Goal: Information Seeking & Learning: Learn about a topic

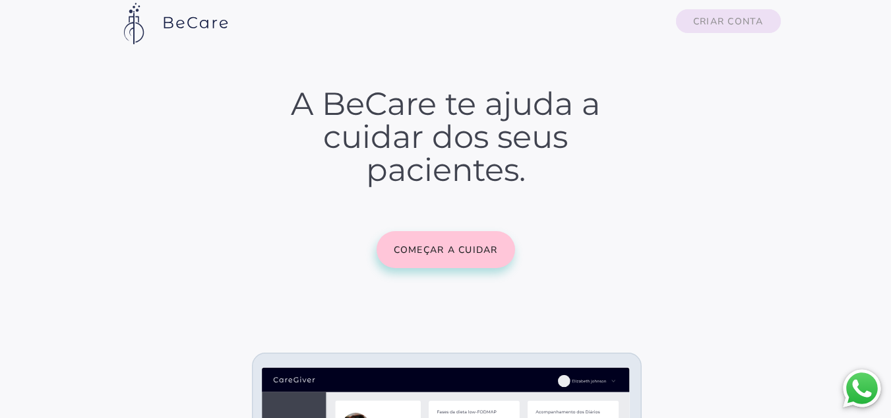
click at [0, 0] on slot "Criar conta" at bounding box center [0, 0] width 0 height 0
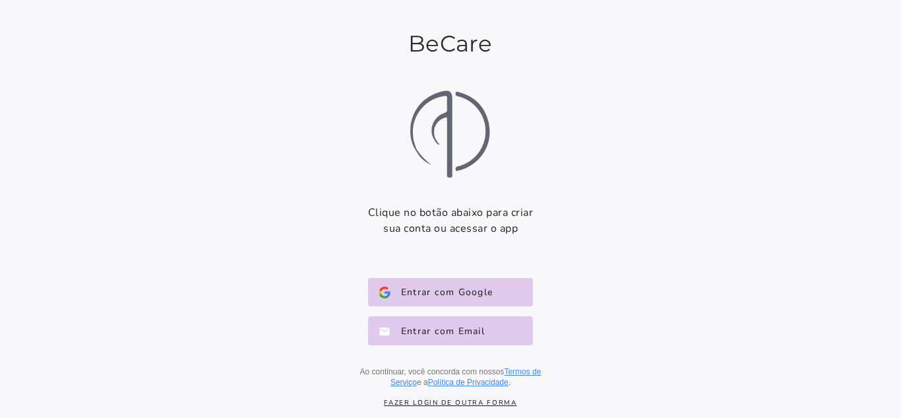
click at [487, 402] on link "Fazer login de outra forma" at bounding box center [450, 402] width 237 height 9
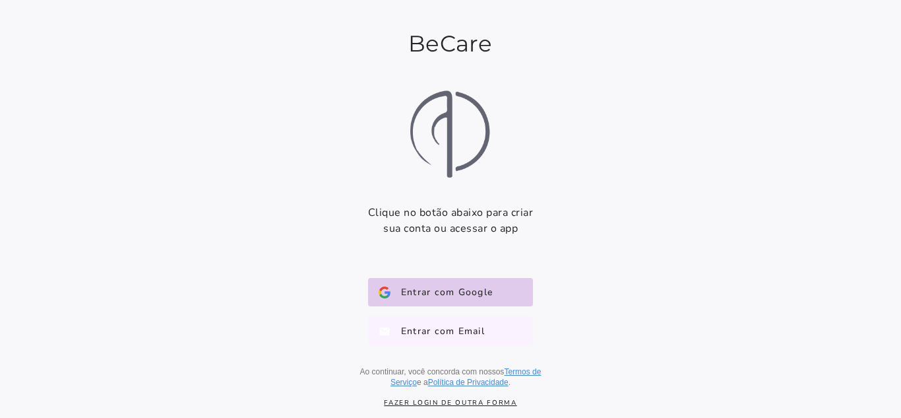
click at [457, 334] on span "Entrar com Email" at bounding box center [438, 330] width 94 height 13
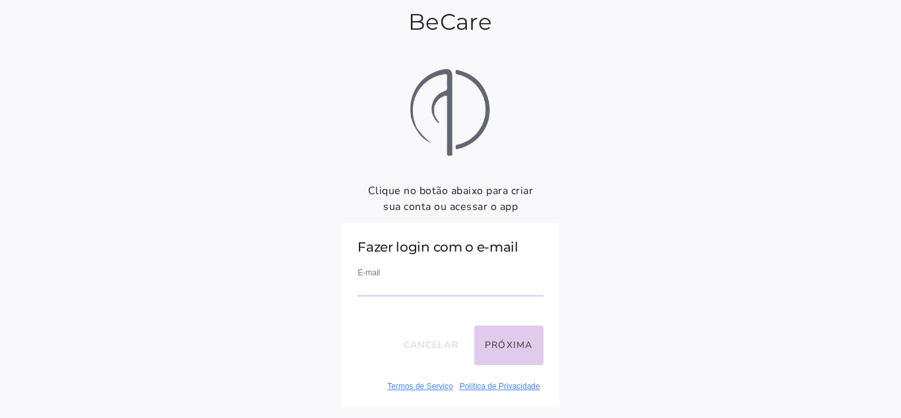
click at [398, 297] on div "E-mail" at bounding box center [450, 287] width 185 height 44
click at [411, 284] on input "email" at bounding box center [450, 287] width 185 height 18
type input "**********"
click at [511, 350] on button "Próxima" at bounding box center [508, 345] width 69 height 40
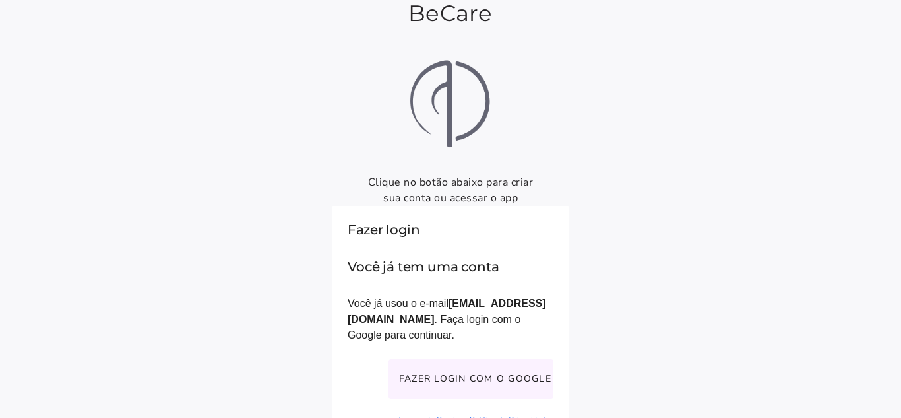
click at [512, 359] on button "Fazer login com o Google" at bounding box center [471, 379] width 165 height 40
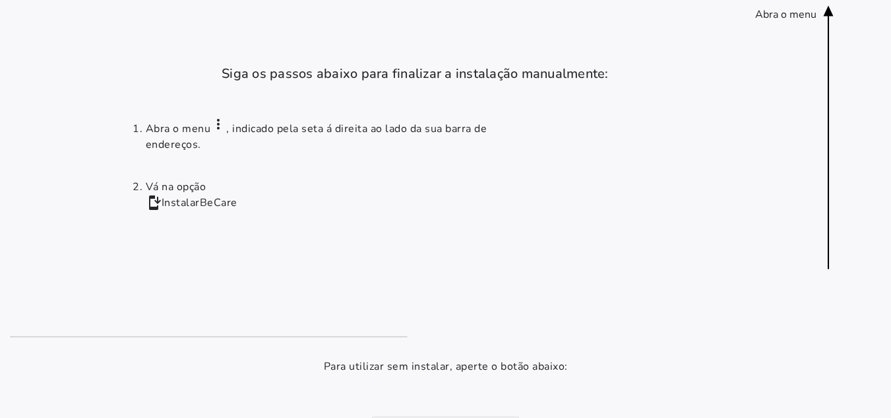
click at [834, 14] on icon at bounding box center [829, 137] width 10 height 263
drag, startPoint x: 760, startPoint y: 17, endPoint x: 820, endPoint y: 16, distance: 60.0
click at [819, 16] on installation-next-step-page at bounding box center [445, 332] width 891 height 664
click at [792, 68] on installation-next-step-page at bounding box center [445, 332] width 891 height 664
click at [834, 9] on icon at bounding box center [829, 137] width 10 height 263
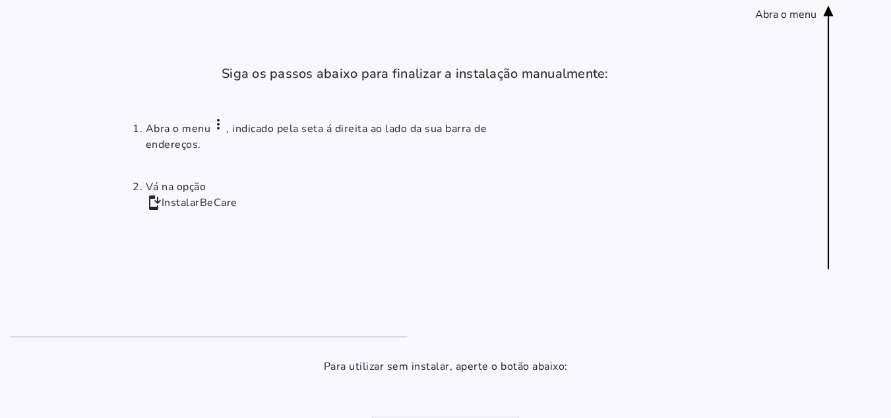
click at [784, 18] on div "Abra o menu" at bounding box center [785, 14] width 61 height 15
click at [0, 0] on slot "more_vert" at bounding box center [0, 0] width 0 height 0
drag, startPoint x: 727, startPoint y: 0, endPoint x: 391, endPoint y: 363, distance: 494.4
click at [391, 363] on p "Para utilizar sem instalar, aperte o botão abaixo:" at bounding box center [446, 366] width 244 height 16
drag, startPoint x: 737, startPoint y: 5, endPoint x: 401, endPoint y: 201, distance: 388.8
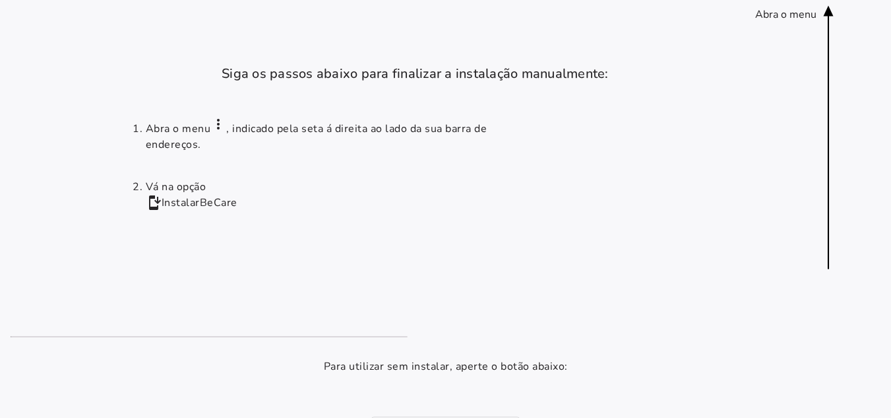
click at [401, 201] on li "Vá na opção install_mobile Instalar BeCare" at bounding box center [344, 195] width 396 height 32
drag, startPoint x: 796, startPoint y: 146, endPoint x: 782, endPoint y: 283, distance: 137.9
click at [782, 283] on installation-next-step-page at bounding box center [445, 332] width 891 height 664
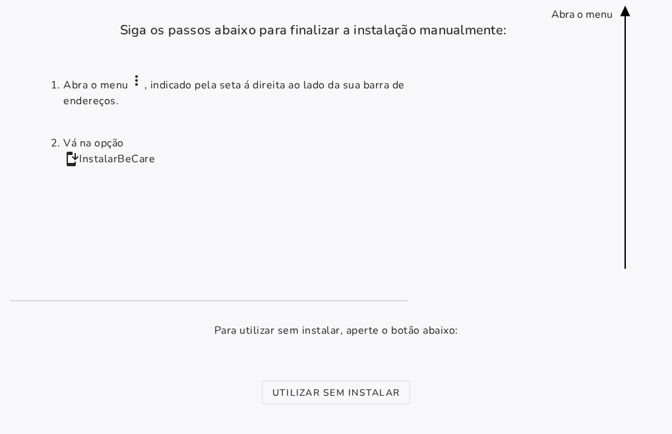
scroll to position [132, 0]
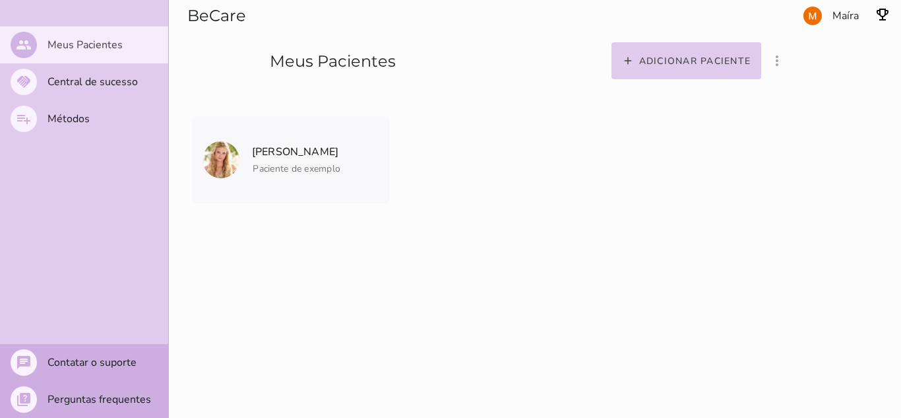
click at [0, 0] on slot "Meus Pacientes" at bounding box center [0, 0] width 0 height 0
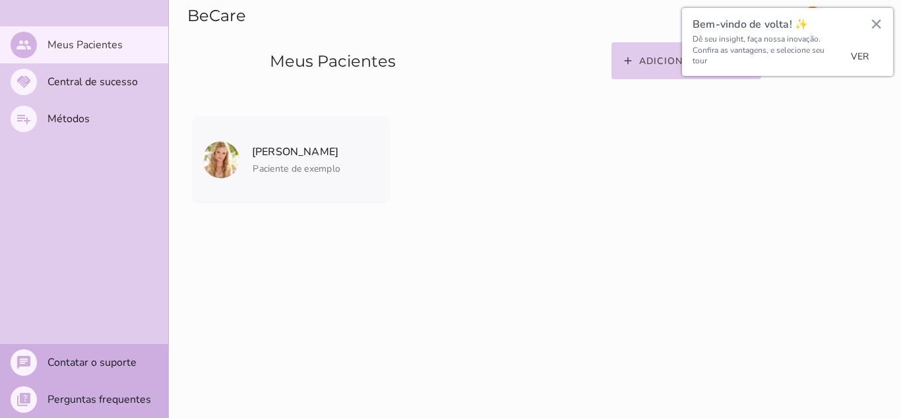
click at [864, 58] on button "Ver" at bounding box center [860, 57] width 46 height 20
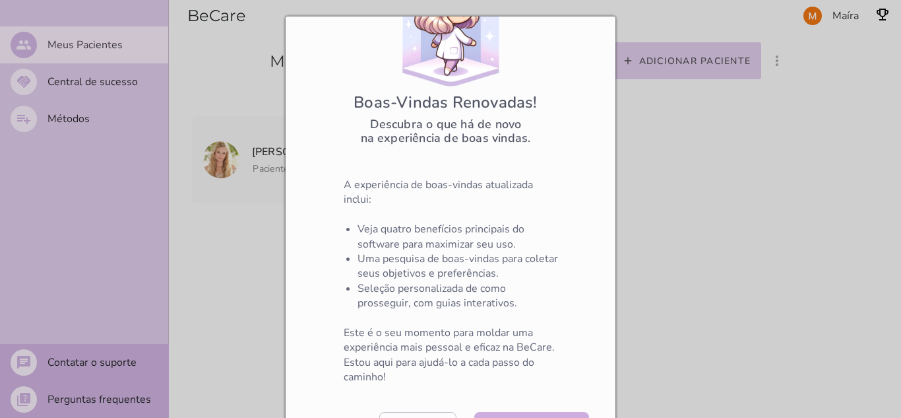
scroll to position [94, 0]
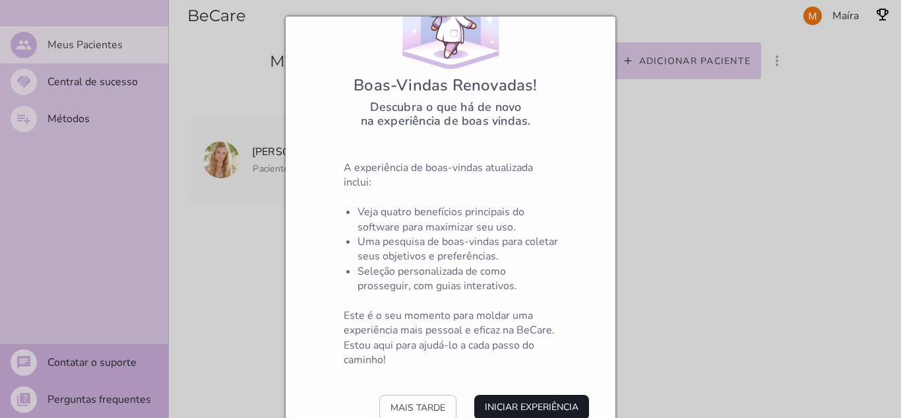
click at [526, 403] on button "Iniciar Experiência" at bounding box center [531, 407] width 115 height 25
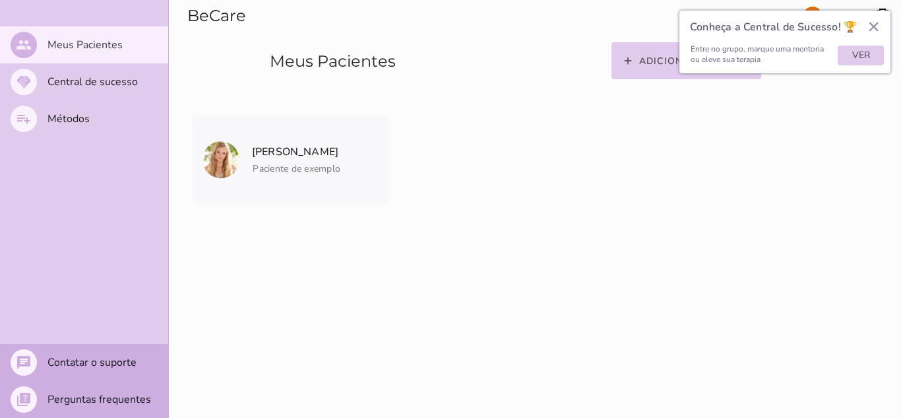
click at [876, 30] on button "×" at bounding box center [874, 26] width 13 height 21
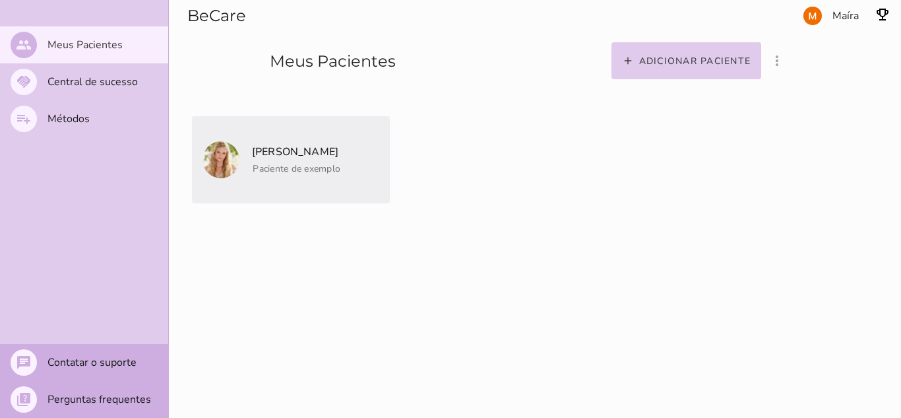
click at [285, 157] on p "[PERSON_NAME]" at bounding box center [295, 151] width 90 height 18
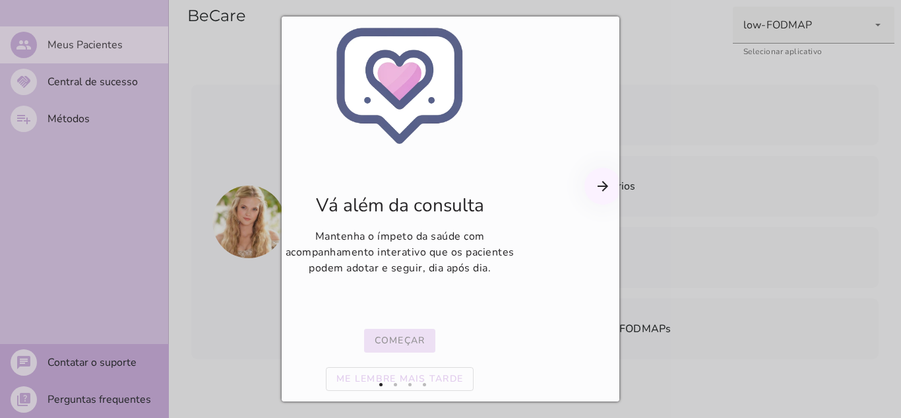
scroll to position [51, 50]
click at [0, 0] on slot "Começar" at bounding box center [0, 0] width 0 height 0
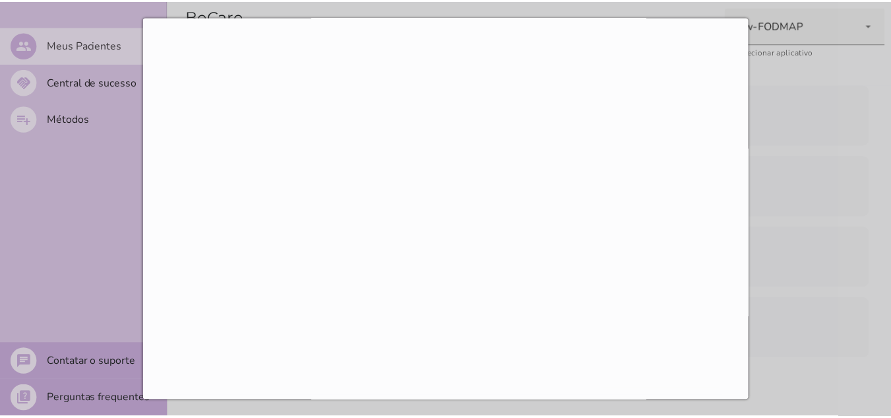
scroll to position [588, 0]
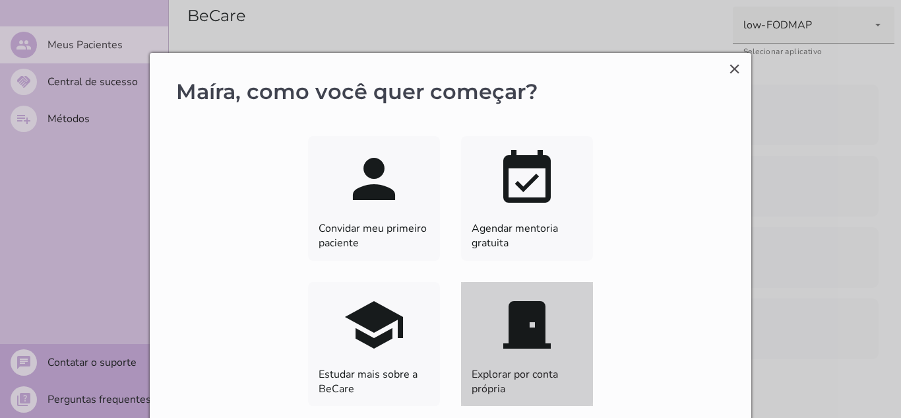
click at [0, 0] on slot "door_front" at bounding box center [0, 0] width 0 height 0
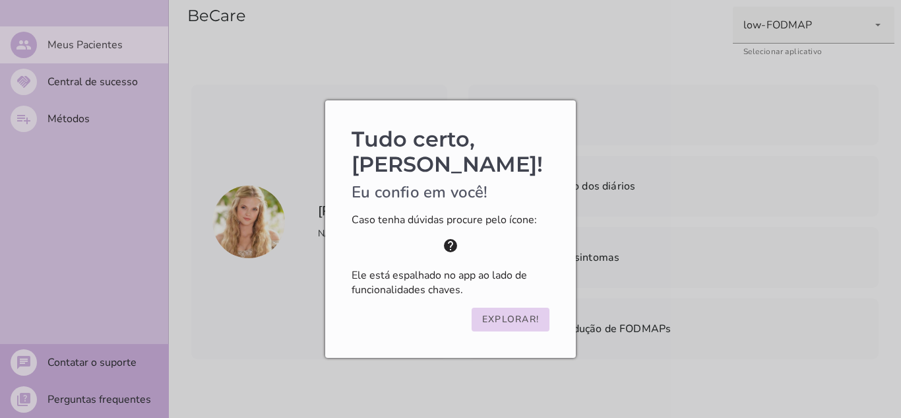
click at [0, 0] on slot "Explorar!" at bounding box center [0, 0] width 0 height 0
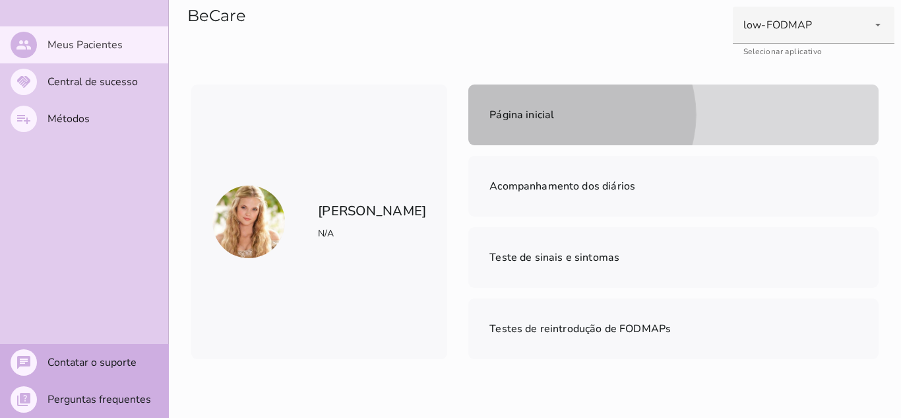
click at [573, 128] on mwc-list-item "Página inicial" at bounding box center [673, 114] width 410 height 61
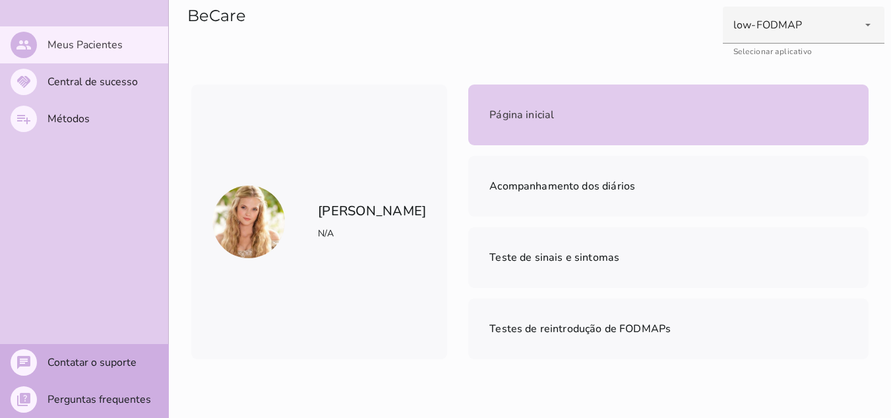
click at [0, 0] on slot "Adicionar arquivo dieta em PDF" at bounding box center [0, 0] width 0 height 0
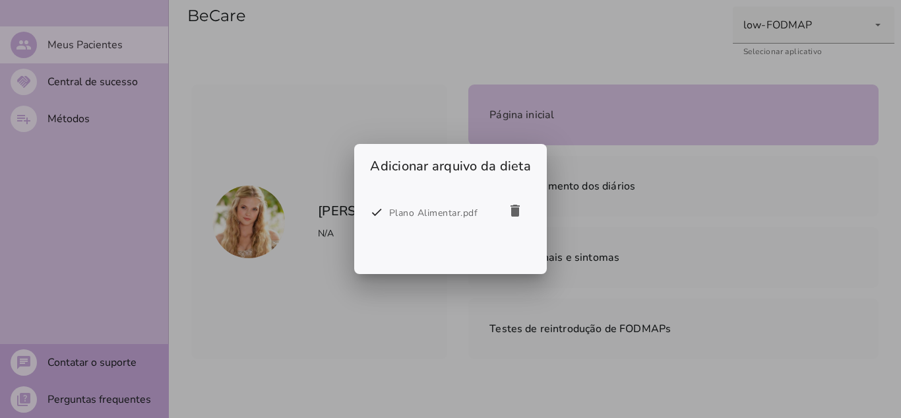
click at [443, 214] on div "Plano Alimentar.pdf" at bounding box center [444, 213] width 110 height 16
click at [400, 216] on div "Plano Alimentar.pdf" at bounding box center [444, 213] width 110 height 16
click at [420, 214] on div "Plano Alimentar.pdf" at bounding box center [444, 213] width 110 height 16
drag, startPoint x: 862, startPoint y: 360, endPoint x: 833, endPoint y: 342, distance: 34.6
click at [861, 357] on div at bounding box center [450, 209] width 901 height 418
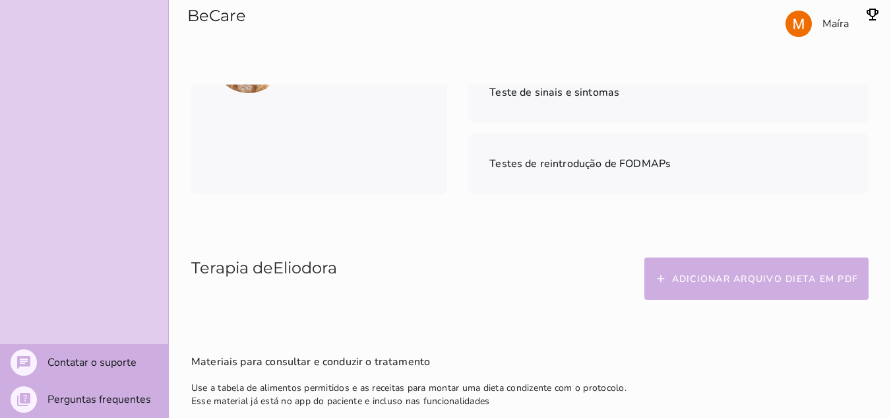
scroll to position [66, 0]
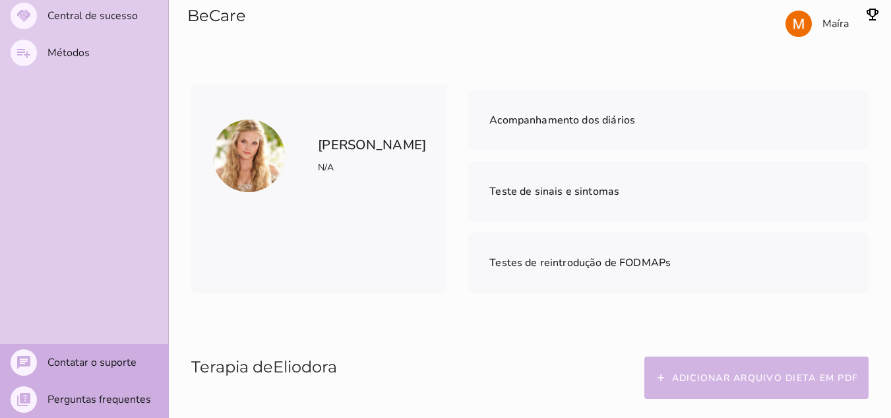
click at [0, 0] on slot "Adicionar arquivo dieta em PDF" at bounding box center [0, 0] width 0 height 0
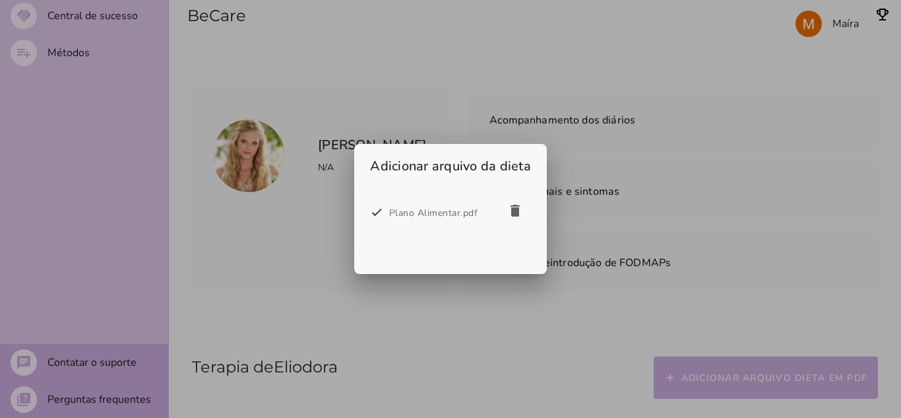
click at [429, 215] on div "Plano Alimentar.pdf" at bounding box center [444, 213] width 110 height 16
click at [670, 307] on div at bounding box center [450, 209] width 901 height 418
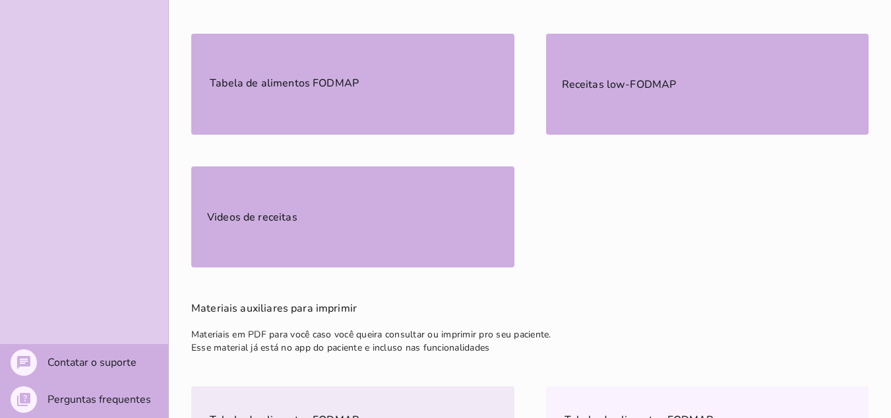
scroll to position [594, 0]
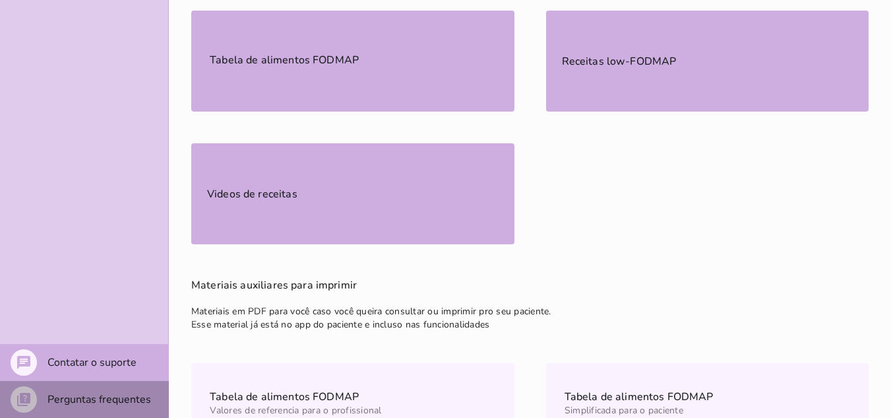
click at [0, 0] on slot "Perguntas frequentes" at bounding box center [0, 0] width 0 height 0
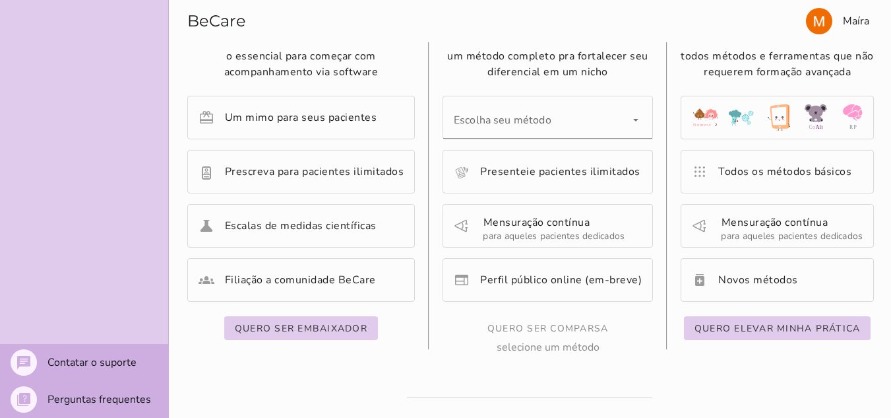
scroll to position [330, 0]
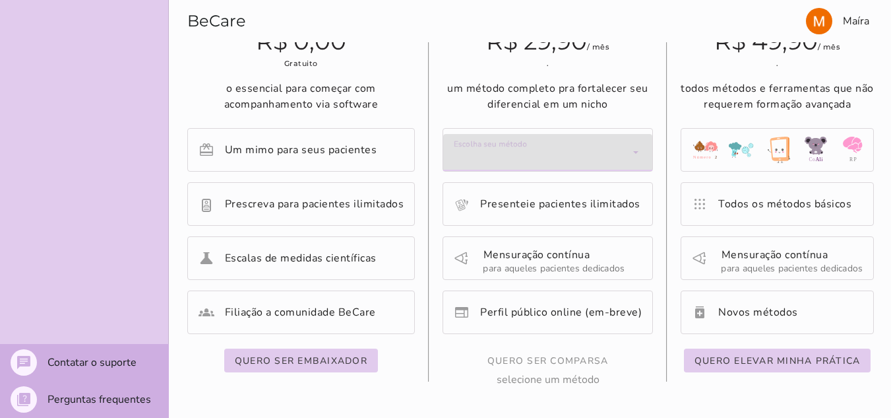
click at [637, 154] on div "Escolha seu método" at bounding box center [547, 152] width 209 height 37
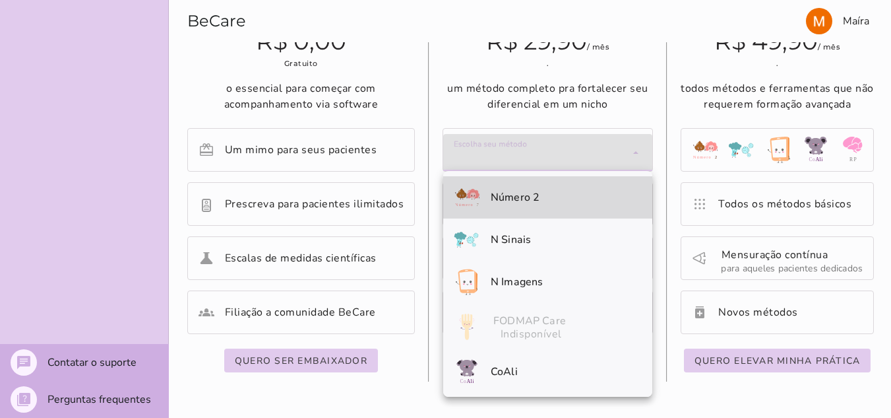
click at [617, 61] on div "Comparsa R$ 29,90 / mês . um método completo pra fortalecer seu diferencial em …" at bounding box center [548, 172] width 210 height 429
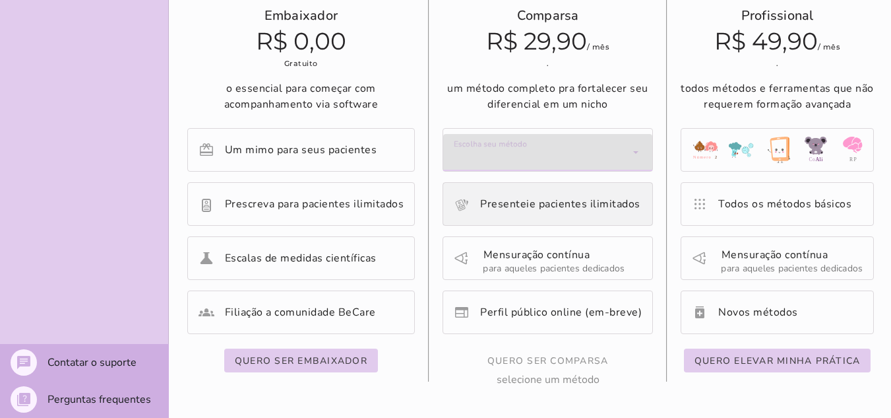
click at [559, 216] on mwc-list-item "Presenteie pacientes ilimitados" at bounding box center [547, 204] width 209 height 42
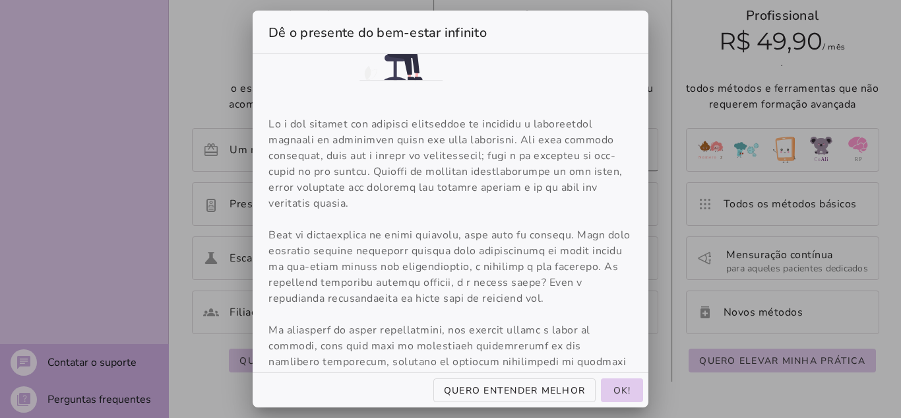
scroll to position [162, 0]
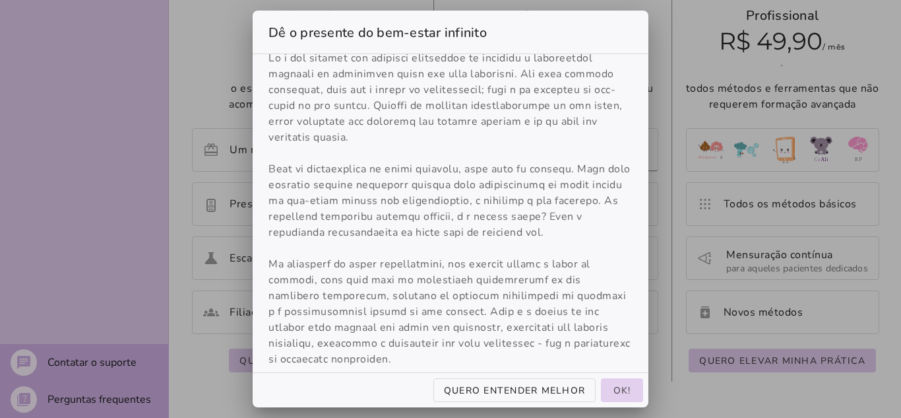
click at [631, 390] on span "ok!" at bounding box center [623, 390] width 18 height 13
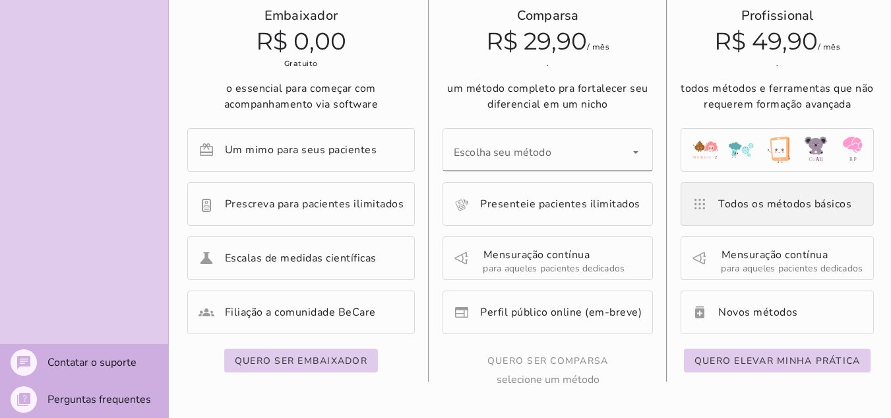
click at [745, 212] on mwc-list-item "apps Todos os métodos básicos visão integral das métricas de saúde do paciente" at bounding box center [777, 204] width 192 height 42
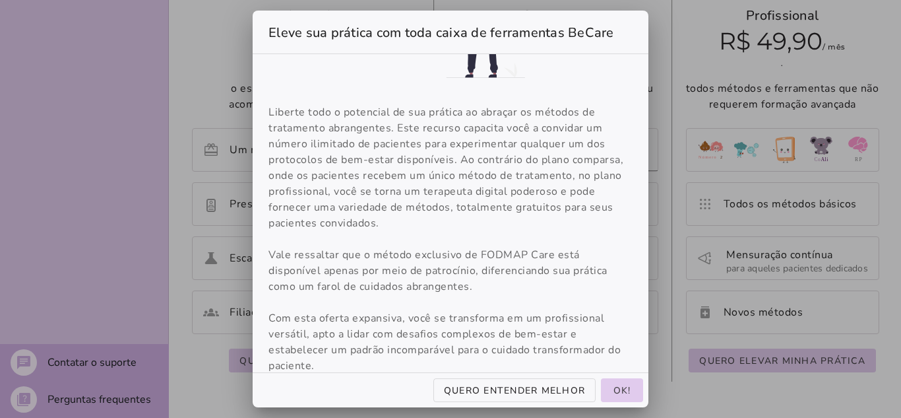
scroll to position [129, 0]
click at [0, 0] on slot "ok!" at bounding box center [0, 0] width 0 height 0
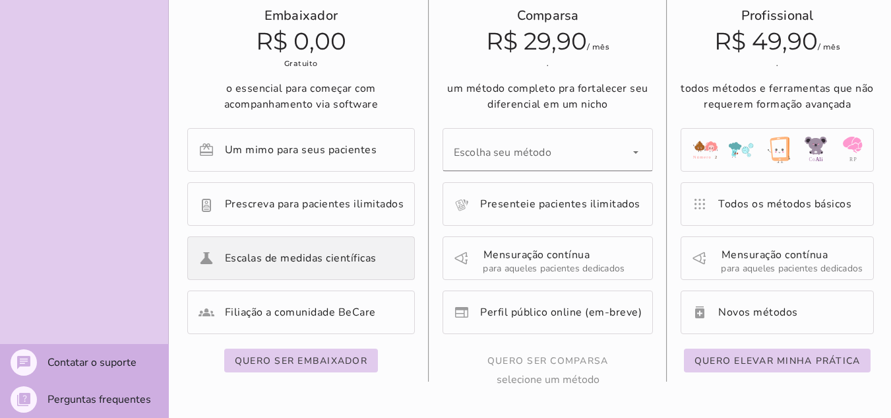
click at [0, 0] on slot "Escalas de medidas científicas" at bounding box center [0, 0] width 0 height 0
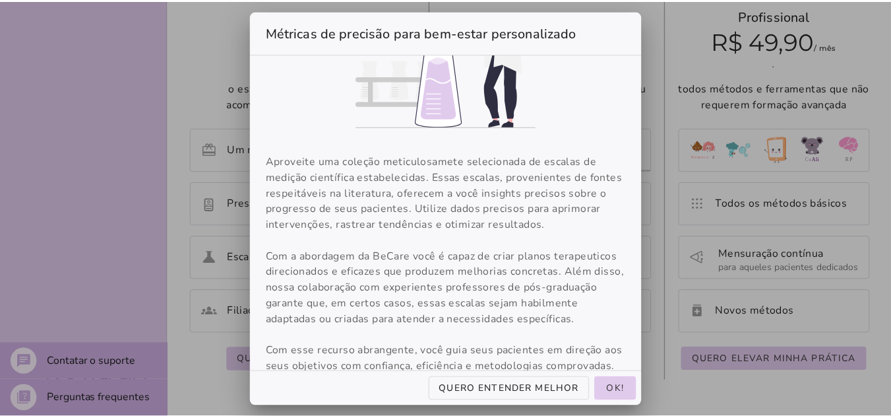
scroll to position [134, 0]
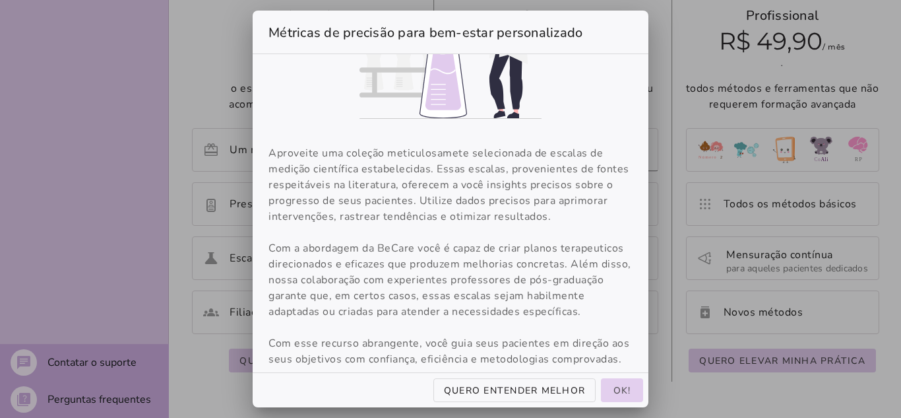
click at [0, 0] on slot "ok!" at bounding box center [0, 0] width 0 height 0
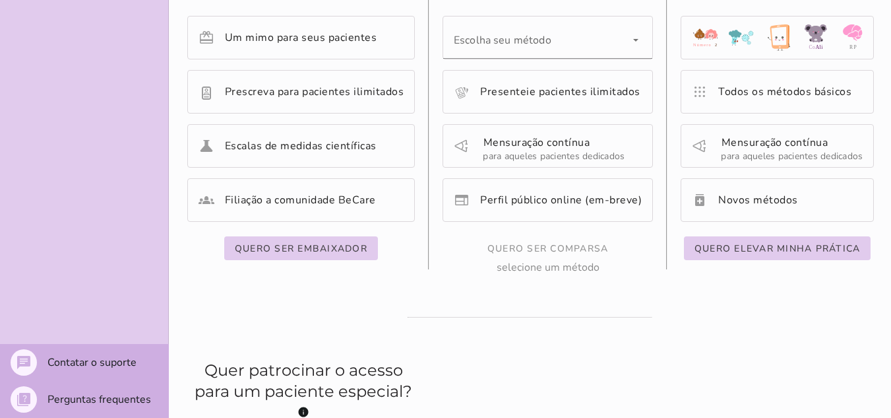
scroll to position [462, 0]
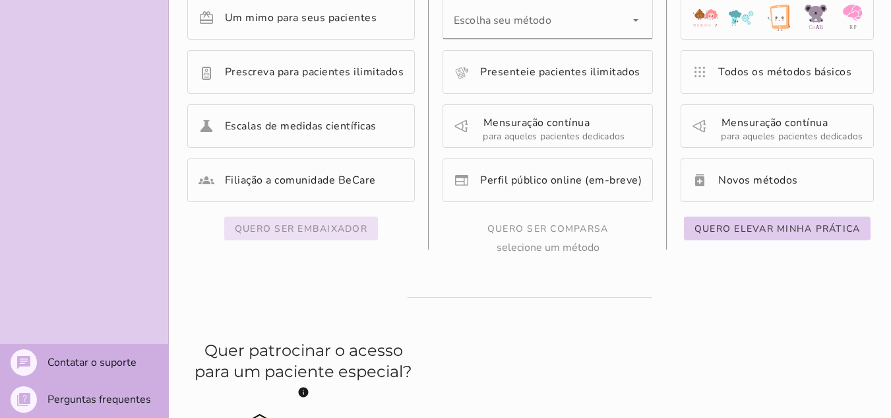
click at [311, 239] on button "Quero ser embaixador" at bounding box center [301, 228] width 154 height 24
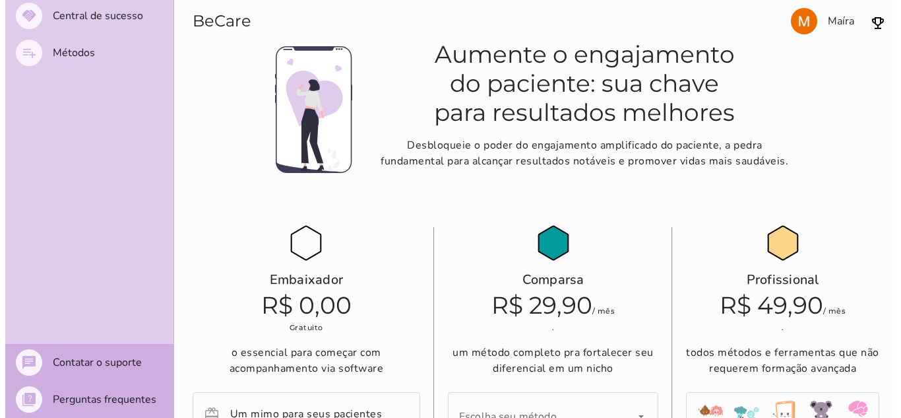
scroll to position [0, 0]
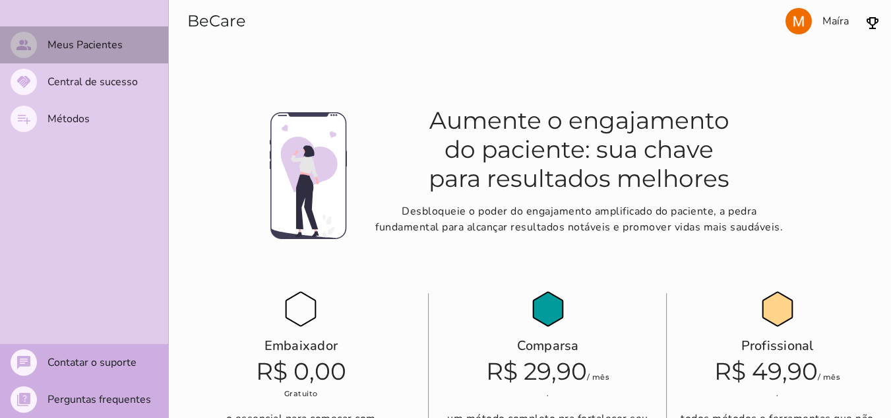
click at [0, 0] on slot "Meus Pacientes" at bounding box center [0, 0] width 0 height 0
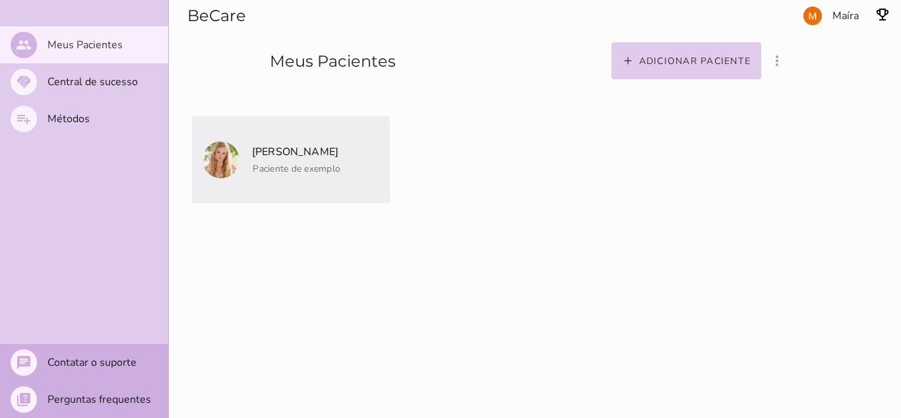
click at [311, 161] on span "Paciente de exemplo" at bounding box center [295, 166] width 90 height 16
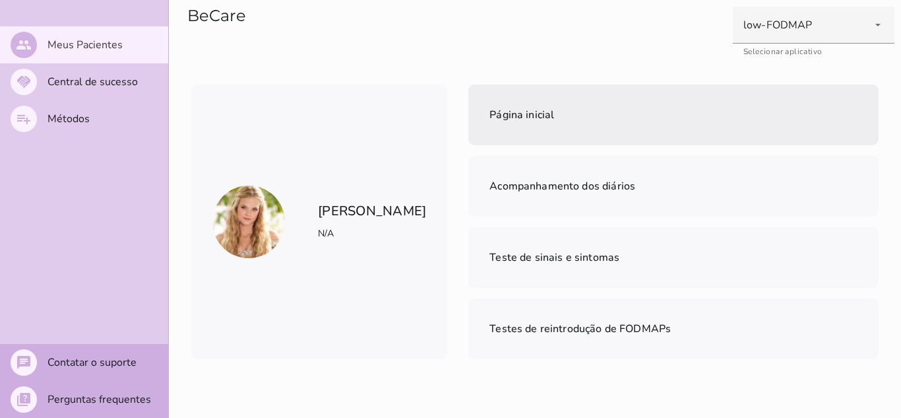
click at [541, 133] on mwc-list-item "Página inicial" at bounding box center [673, 114] width 410 height 61
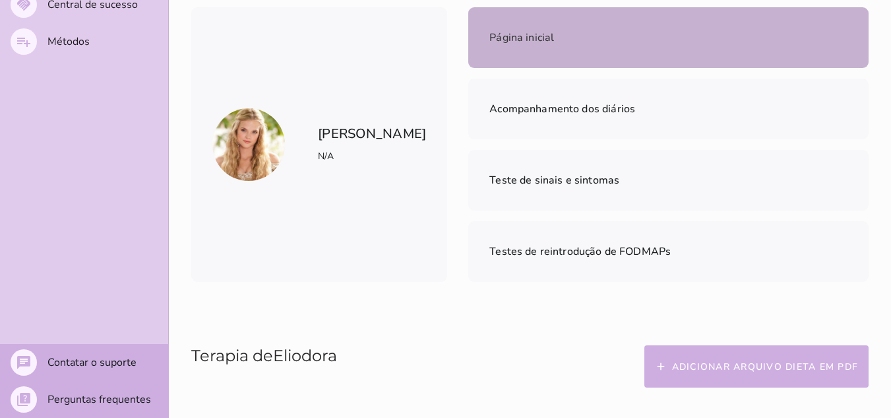
scroll to position [264, 0]
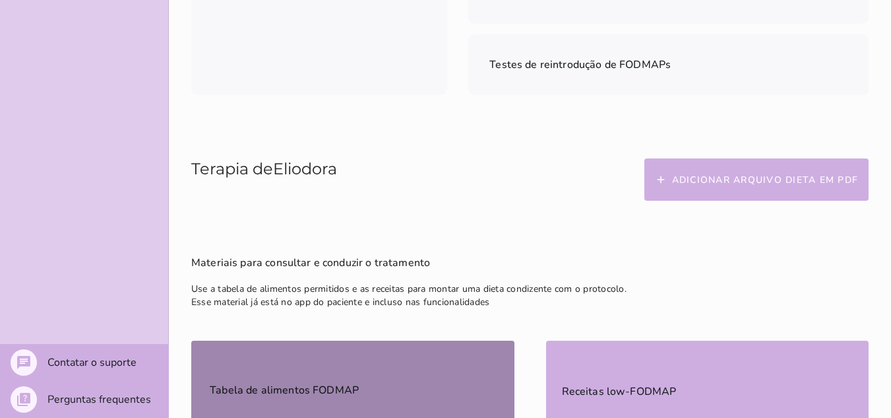
click at [314, 340] on mwc-list-item "Tabela de alimentos FODMAP" at bounding box center [352, 390] width 323 height 101
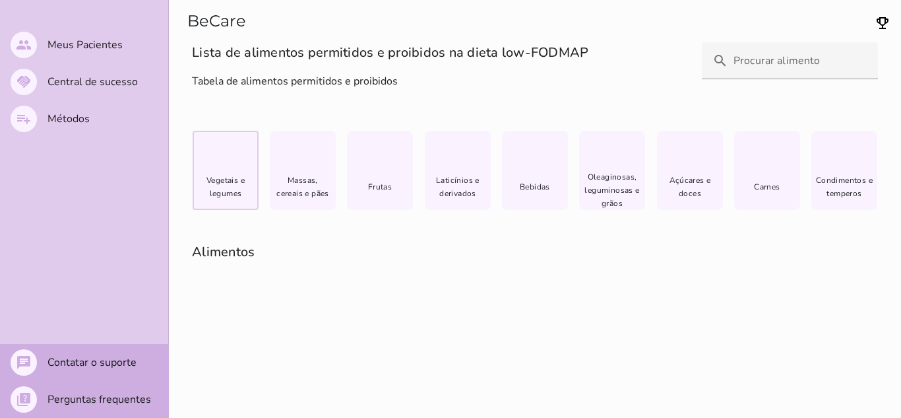
click at [245, 184] on span "Vegetais e legumes" at bounding box center [226, 187] width 58 height 26
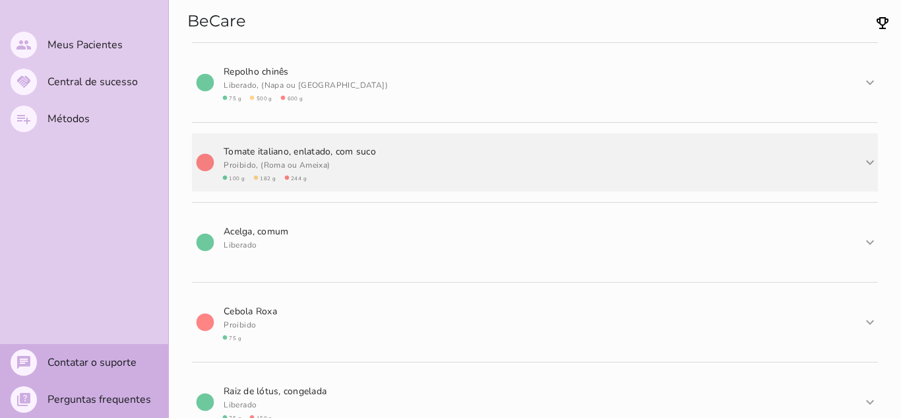
scroll to position [396, 0]
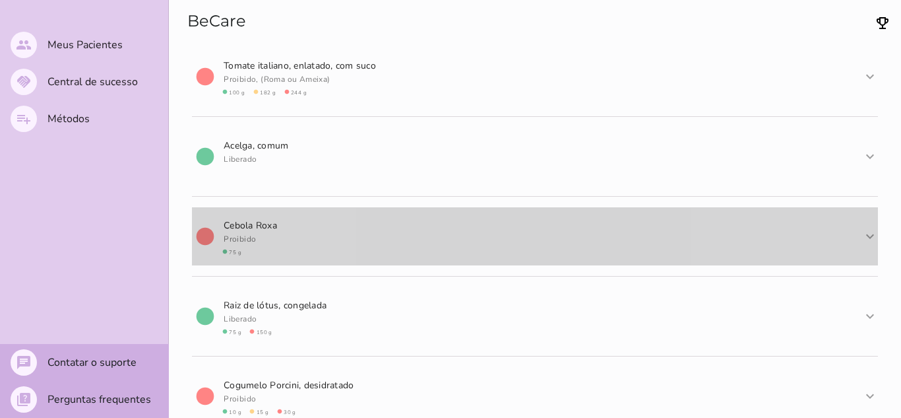
click at [330, 241] on mwc-list-item "circle C e b o l a R o x a Proibido circle 75 g expand_more expand_less" at bounding box center [535, 236] width 686 height 58
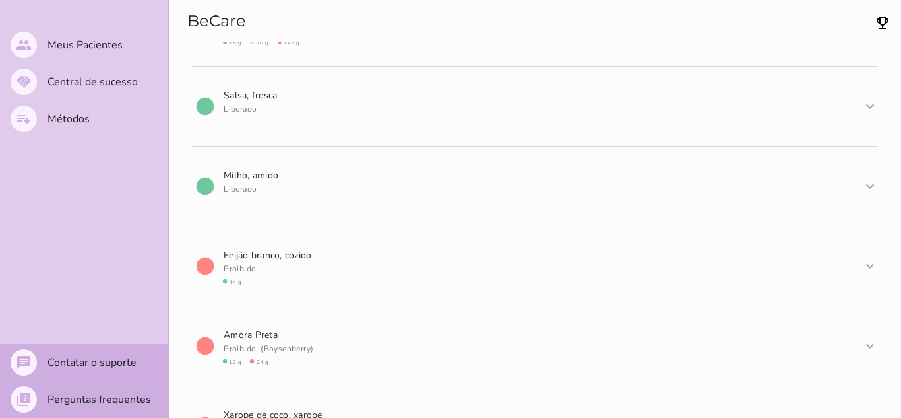
scroll to position [1385, 0]
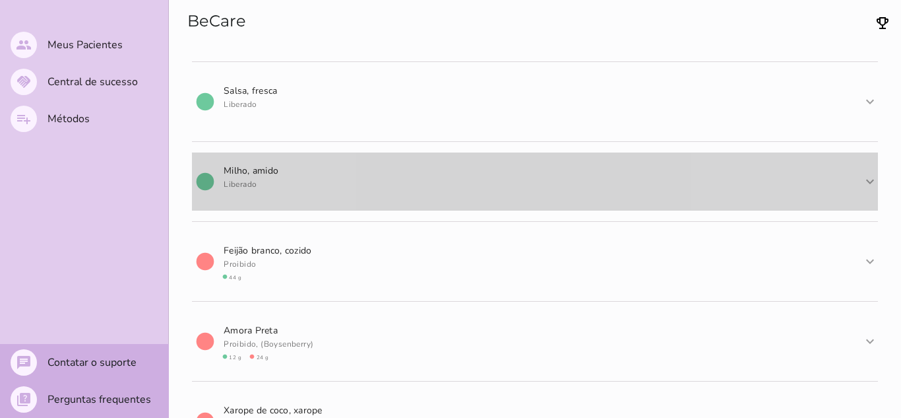
click at [305, 186] on mwc-list-item "circle M i l h o , amido [GEOGRAPHIC_DATA] expand_more expand_less" at bounding box center [535, 181] width 686 height 58
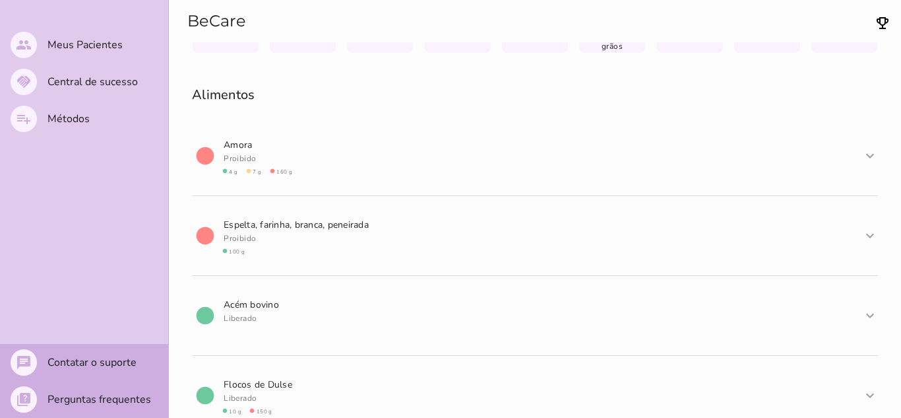
scroll to position [0, 0]
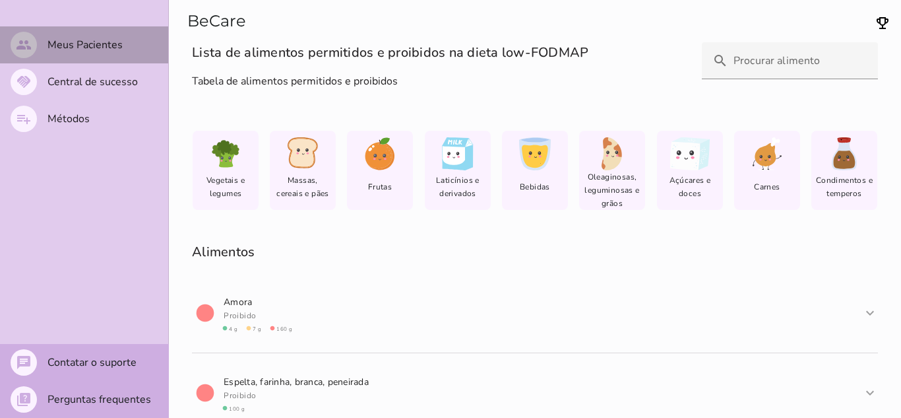
click at [0, 0] on slot "Meus Pacientes" at bounding box center [0, 0] width 0 height 0
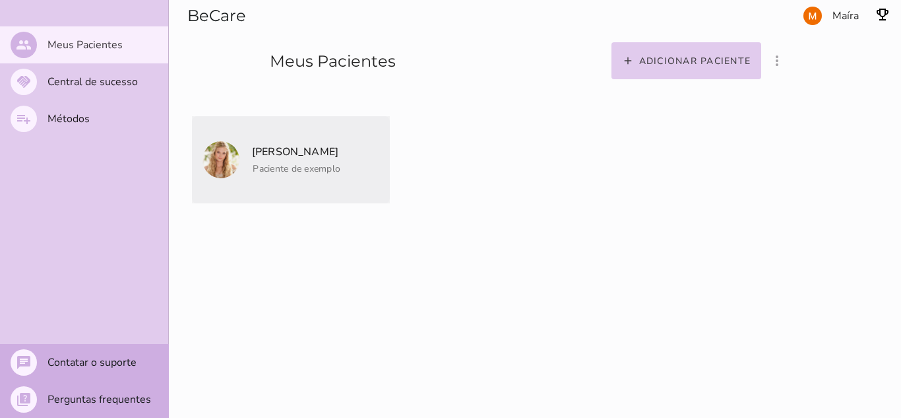
click at [305, 187] on mwc-list-item "[PERSON_NAME] Paciente de exemplo" at bounding box center [291, 159] width 198 height 87
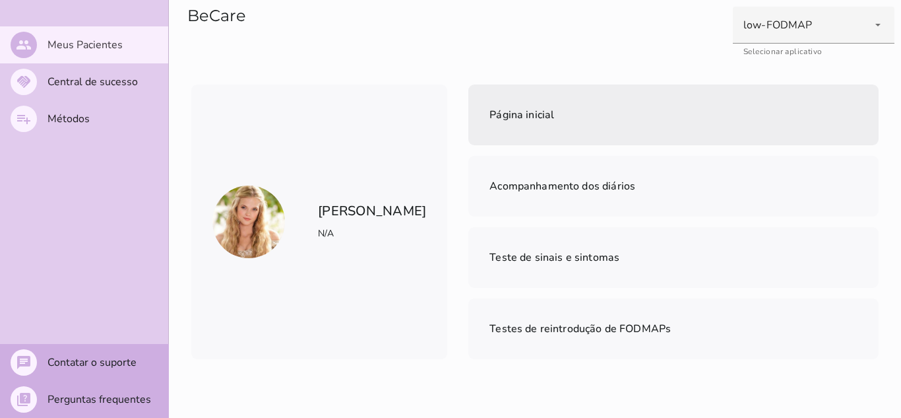
click at [494, 122] on span "Página inicial" at bounding box center [521, 115] width 65 height 15
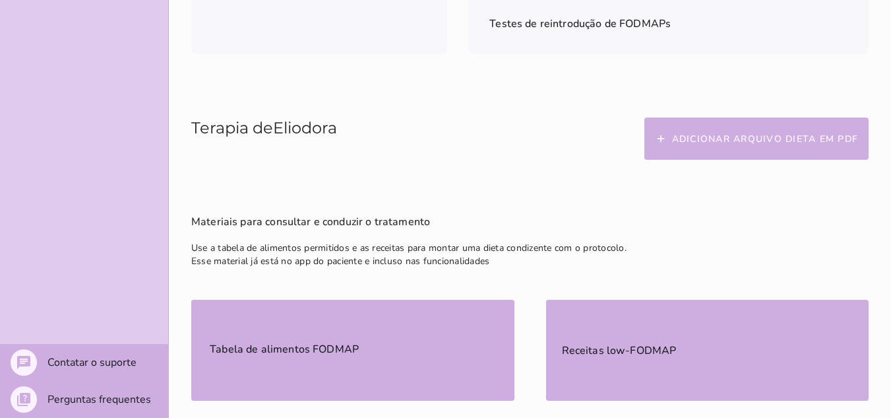
scroll to position [396, 0]
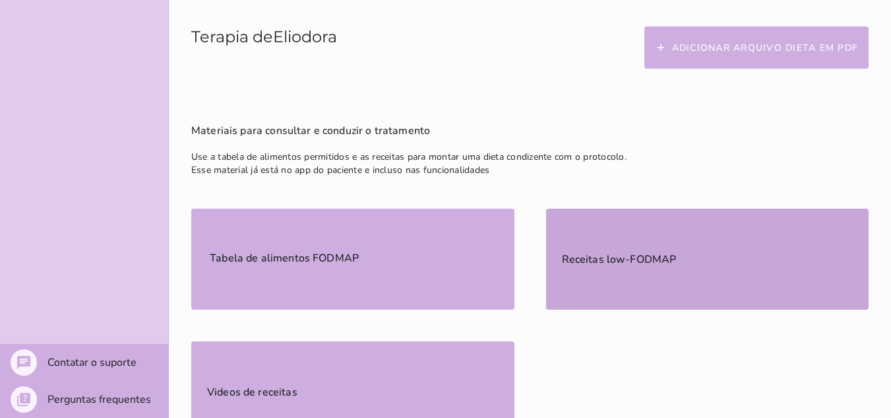
click at [695, 208] on mwc-list-item "Receitas low-FODMAP" at bounding box center [707, 258] width 323 height 101
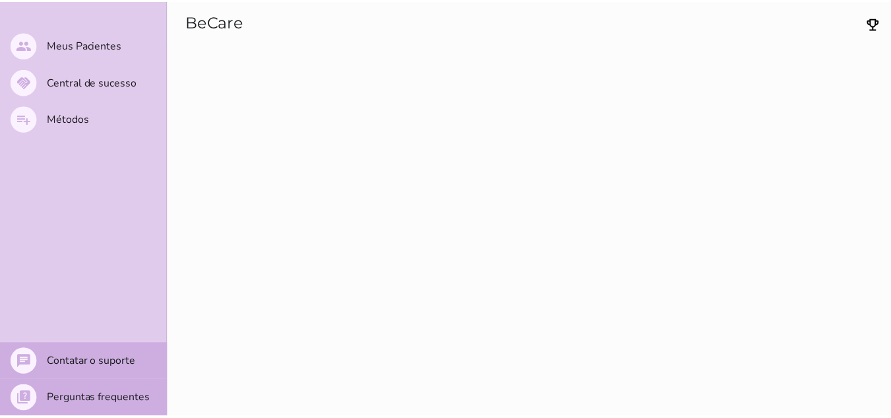
scroll to position [4, 0]
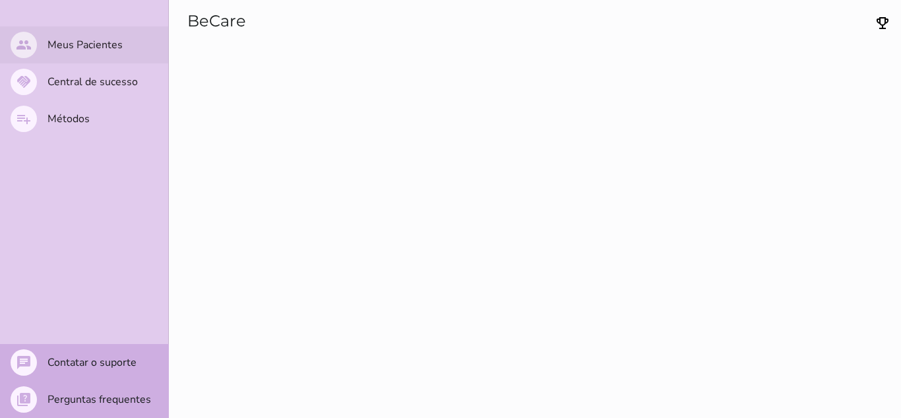
click at [0, 0] on slot "Meus Pacientes" at bounding box center [0, 0] width 0 height 0
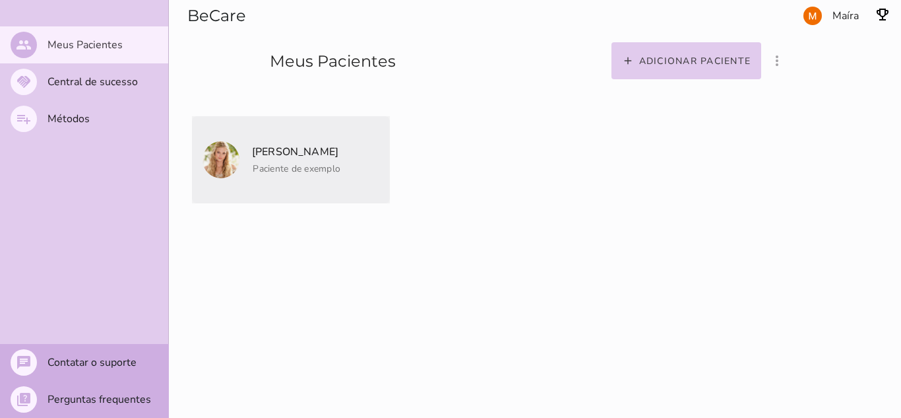
click at [315, 155] on p "[PERSON_NAME]" at bounding box center [295, 151] width 90 height 18
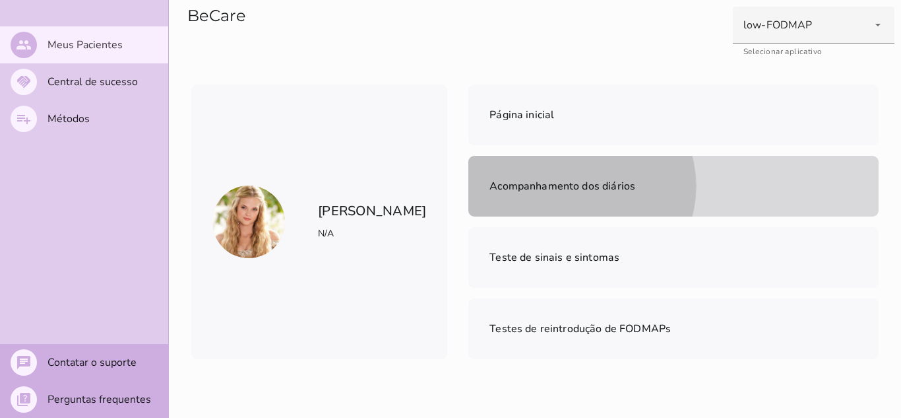
click at [635, 179] on span "Acompanhamento dos diários" at bounding box center [562, 186] width 146 height 15
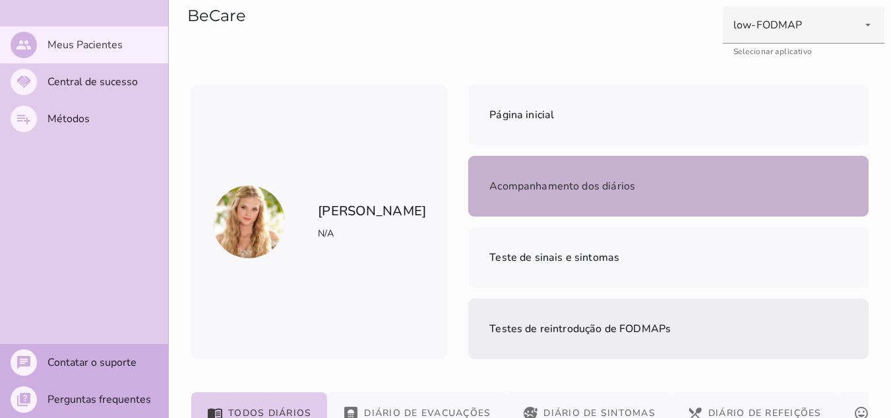
click at [671, 321] on span "Testes de reintrodução de FODMAPs" at bounding box center [579, 328] width 181 height 15
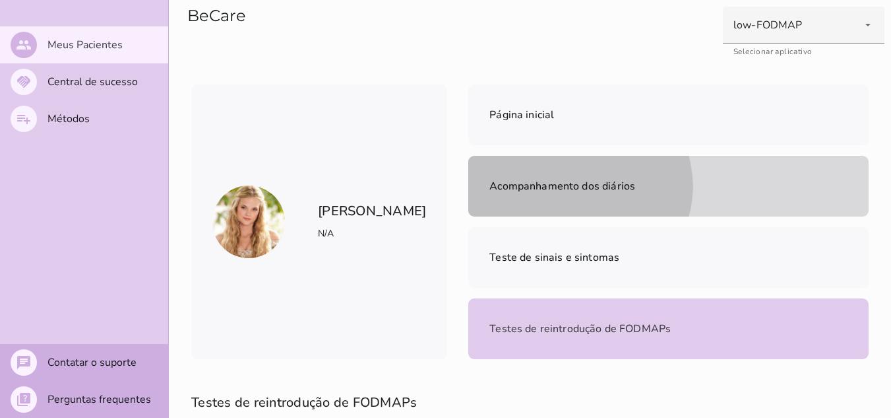
click at [781, 156] on mwc-list-item "Acompanhamento dos diários" at bounding box center [668, 186] width 400 height 61
